Goal: Information Seeking & Learning: Check status

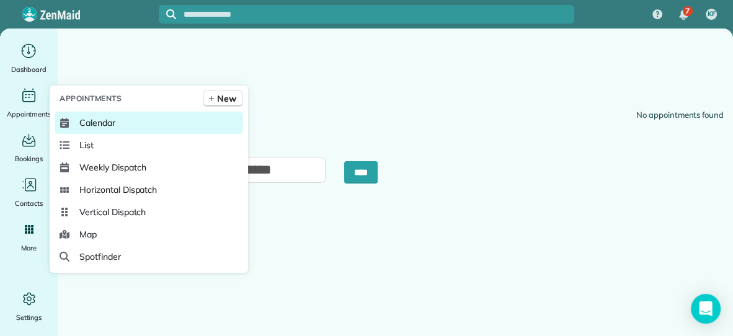
click at [91, 122] on span "Calendar" at bounding box center [97, 123] width 36 height 12
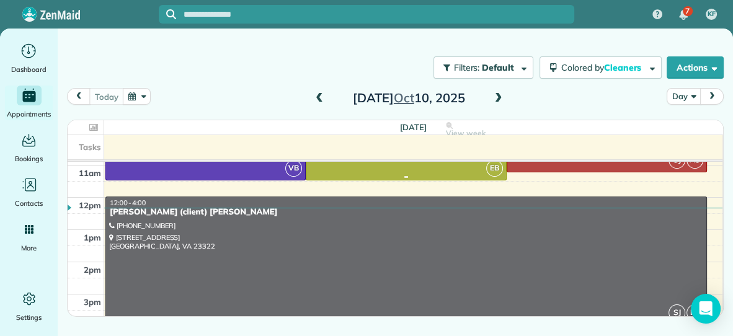
scroll to position [127, 0]
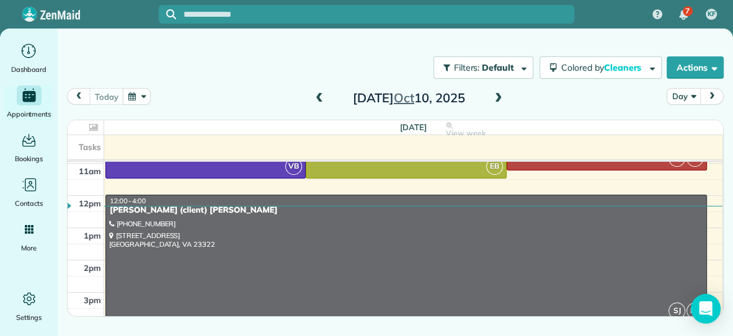
click at [497, 98] on span at bounding box center [499, 98] width 14 height 11
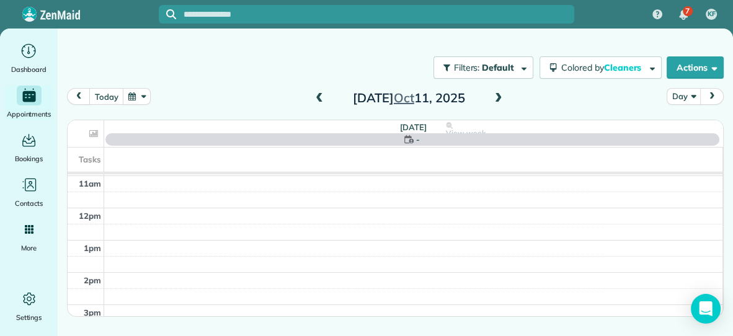
scroll to position [0, 0]
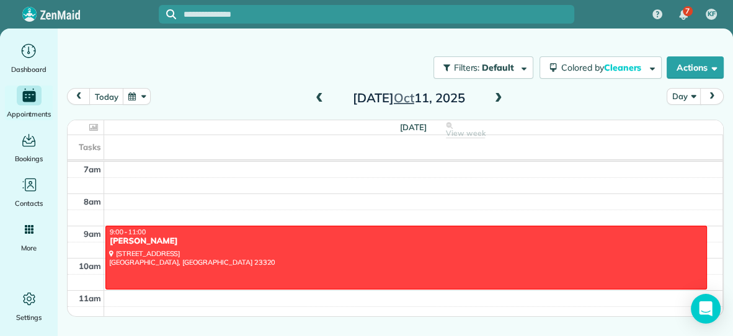
click at [319, 94] on span at bounding box center [320, 98] width 14 height 11
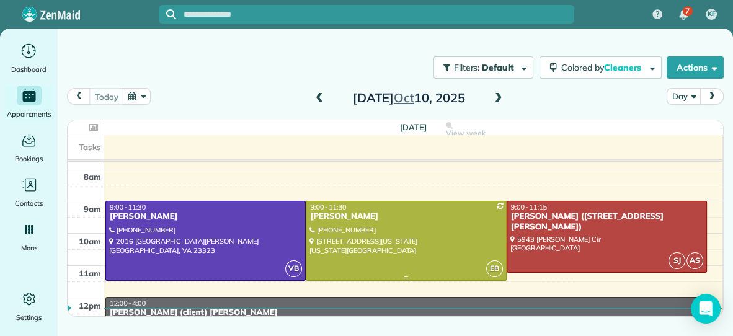
scroll to position [22, 0]
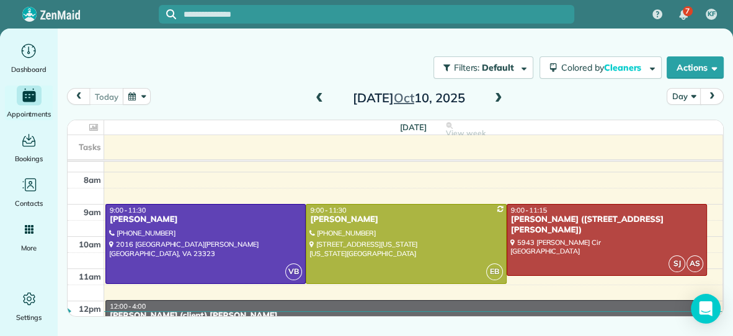
click at [500, 95] on span at bounding box center [499, 98] width 14 height 11
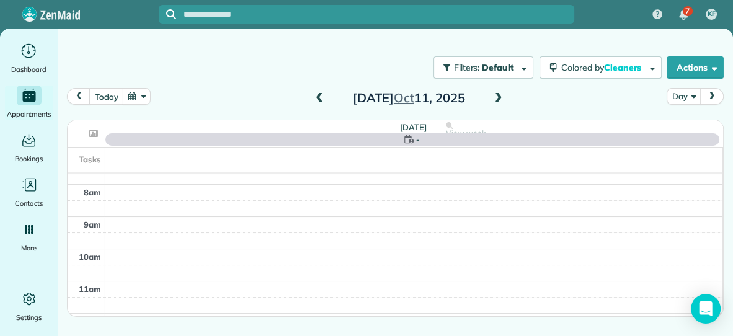
scroll to position [0, 0]
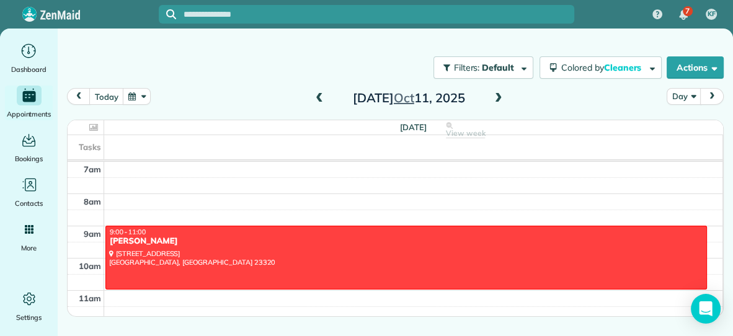
click at [498, 97] on span at bounding box center [499, 98] width 14 height 11
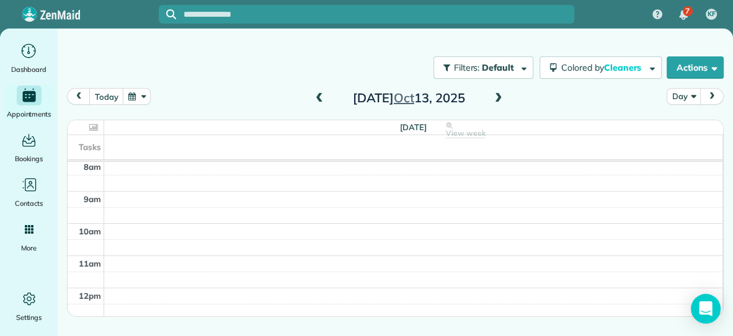
scroll to position [33, 0]
click at [321, 96] on span at bounding box center [320, 98] width 14 height 11
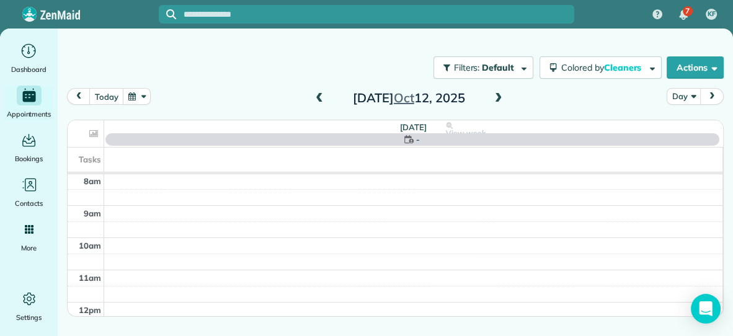
scroll to position [0, 0]
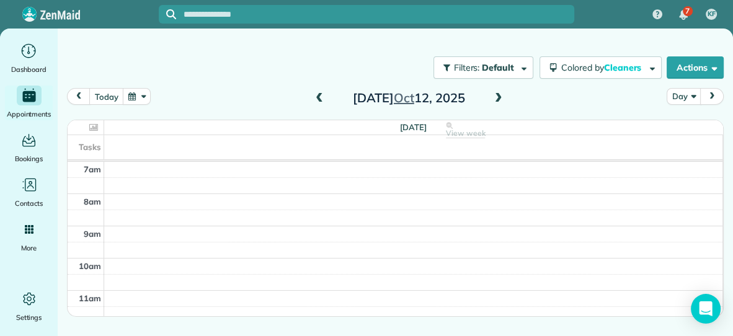
click at [500, 97] on span at bounding box center [499, 98] width 14 height 11
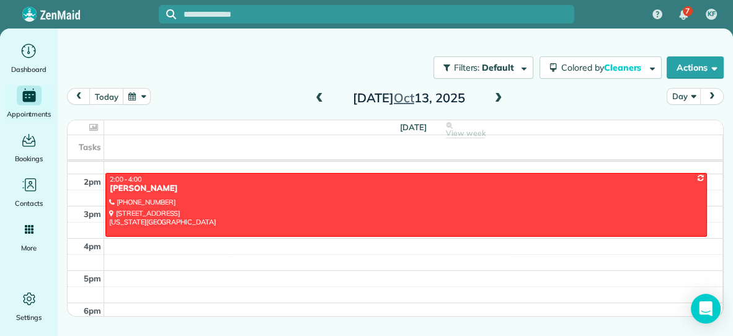
scroll to position [223, 0]
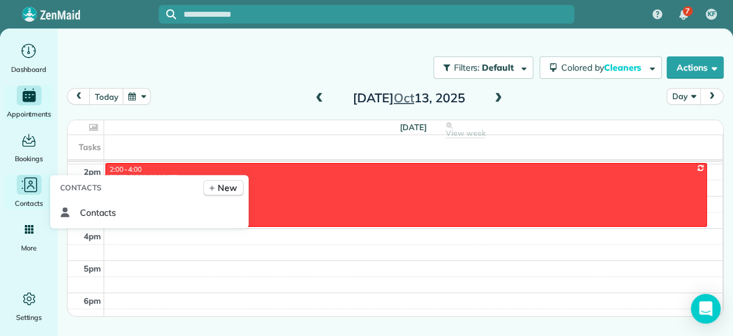
click at [26, 189] on icon "Main" at bounding box center [29, 185] width 19 height 19
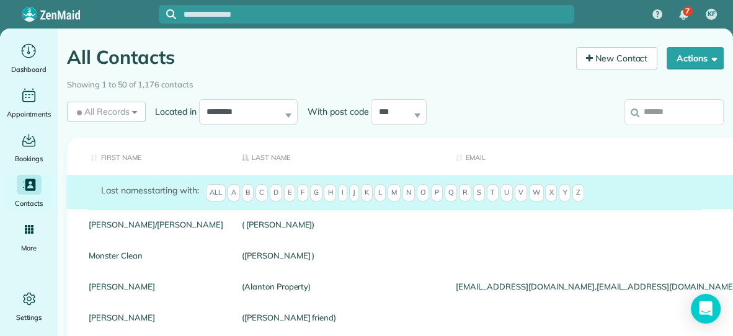
click at [682, 117] on input "search" at bounding box center [674, 112] width 99 height 26
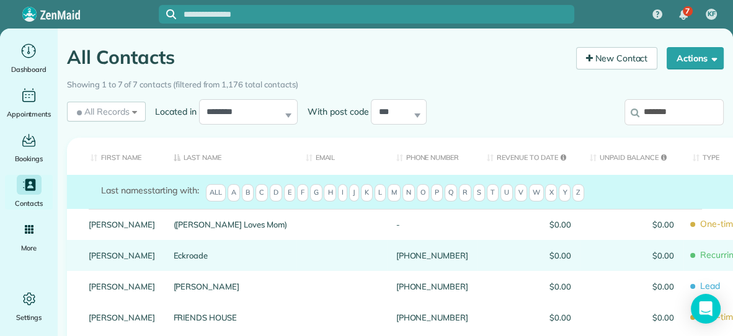
type input "*******"
click at [188, 254] on link "Eckroade" at bounding box center [231, 255] width 114 height 9
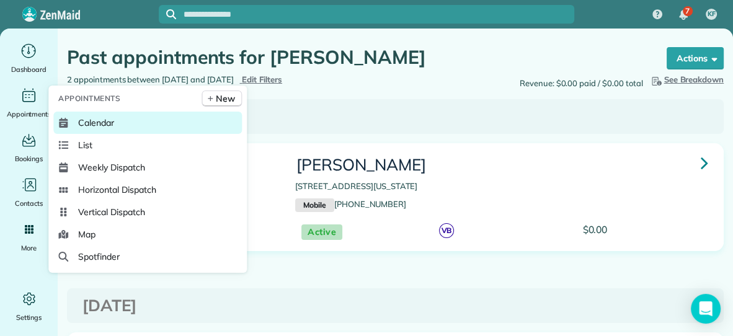
click at [102, 120] on span "Calendar" at bounding box center [96, 123] width 36 height 12
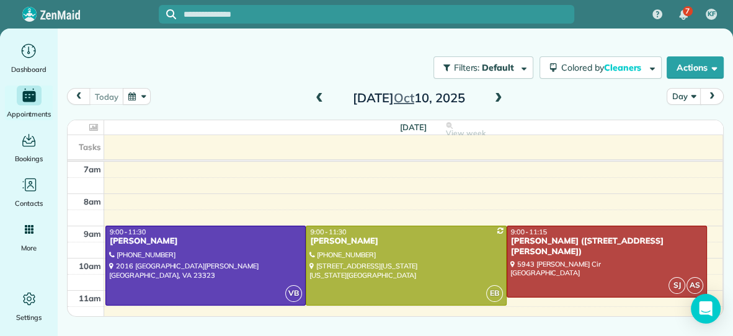
click at [498, 99] on span at bounding box center [499, 98] width 14 height 11
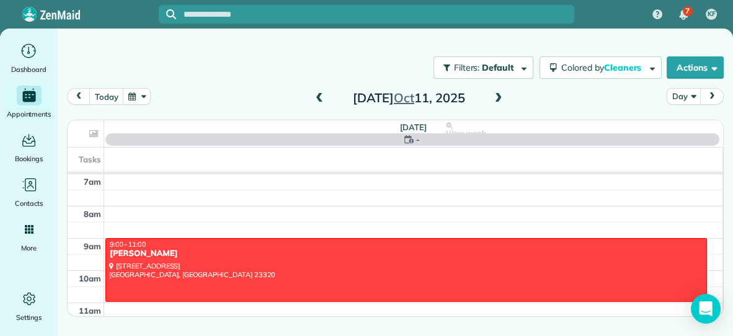
click at [498, 99] on span at bounding box center [499, 98] width 14 height 11
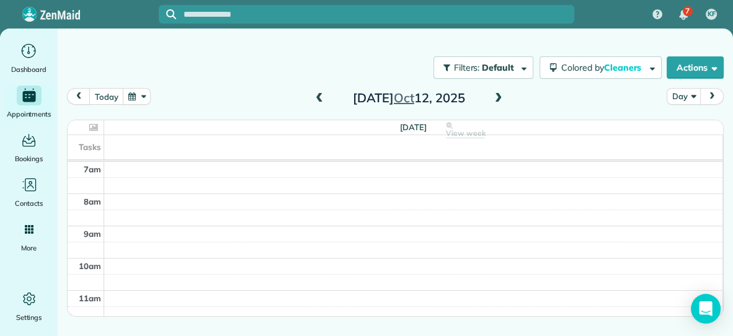
click at [498, 99] on span at bounding box center [499, 98] width 14 height 11
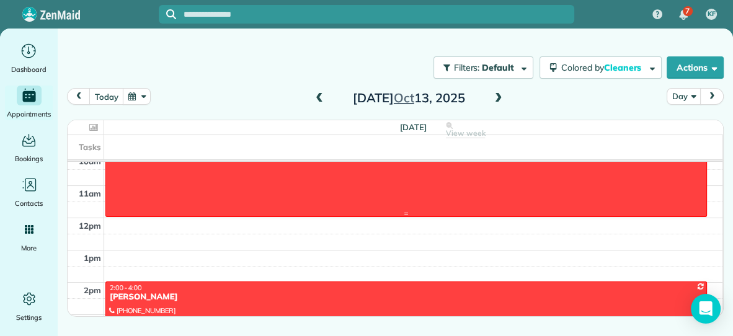
scroll to position [110, 0]
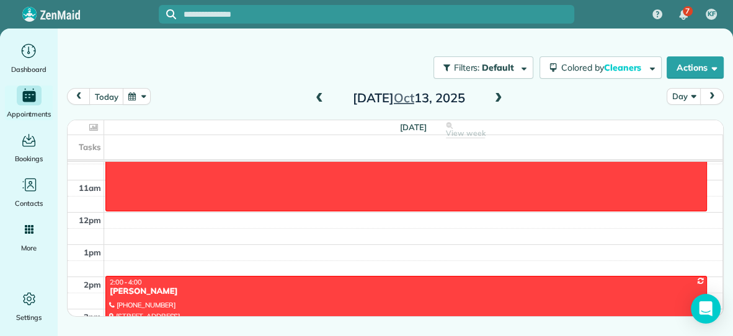
click at [482, 84] on div "Filters: Default Colored by Cleaners Color by Cleaner Color by Team Color by St…" at bounding box center [396, 67] width 676 height 41
click at [499, 94] on span at bounding box center [499, 98] width 14 height 11
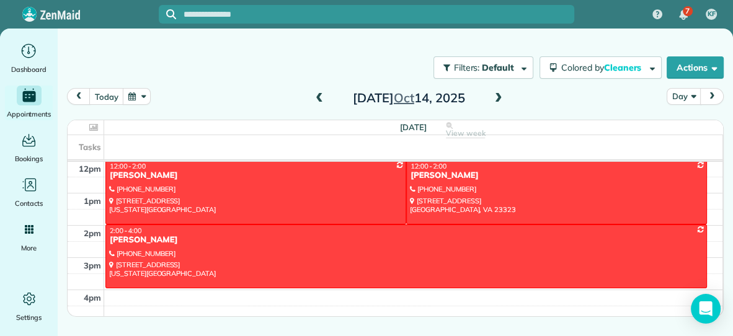
scroll to position [169, 0]
